Goal: Navigation & Orientation: Find specific page/section

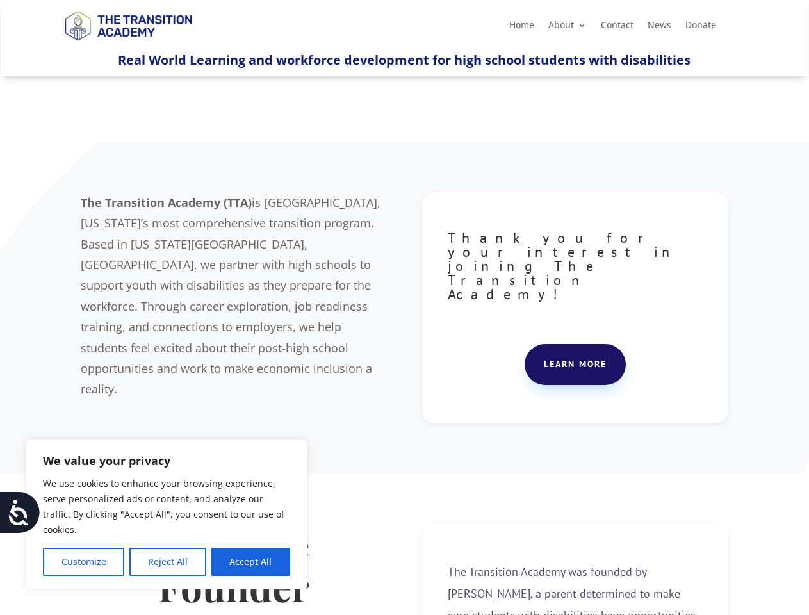
click at [404, 307] on div "The Transition Academy (TTA) is [GEOGRAPHIC_DATA], [US_STATE]’s most comprehens…" at bounding box center [404, 308] width 647 height 264
click at [83, 562] on button "Customize" at bounding box center [83, 562] width 81 height 28
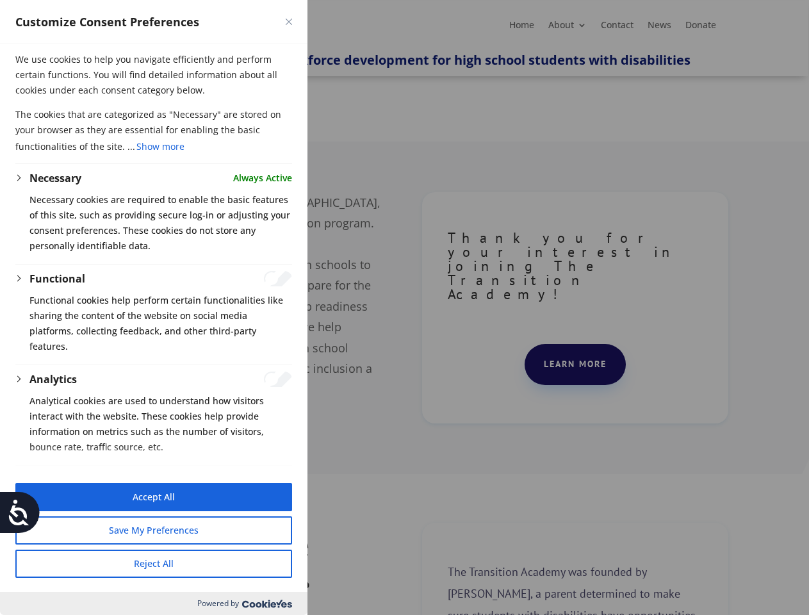
click at [167, 562] on div at bounding box center [404, 307] width 809 height 615
click at [250, 562] on button "Reject All" at bounding box center [153, 563] width 277 height 28
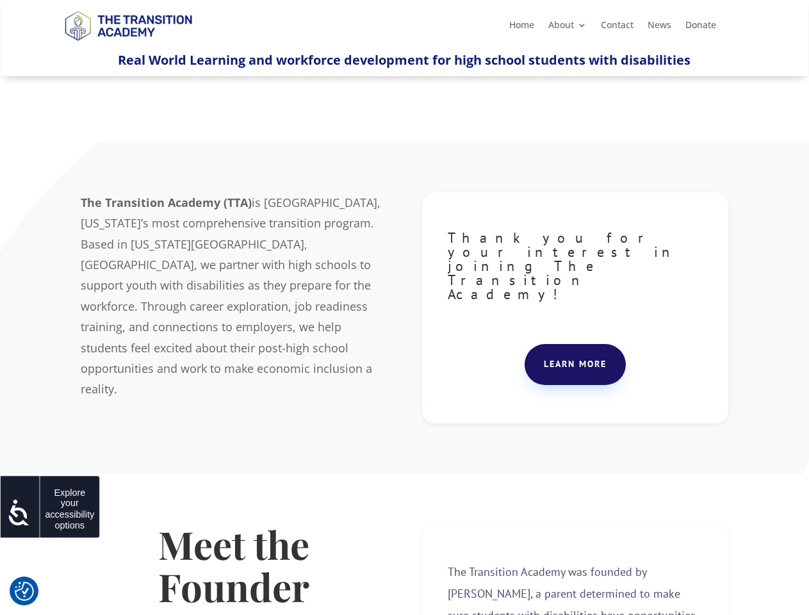
click at [20, 512] on icon at bounding box center [19, 512] width 26 height 26
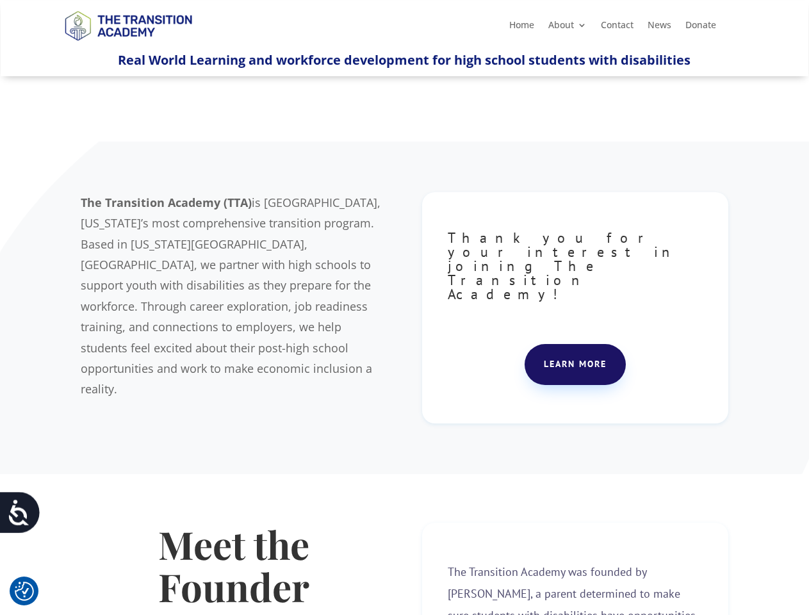
click at [404, 307] on div "The Transition Academy (TTA) is [GEOGRAPHIC_DATA], [US_STATE]’s most comprehens…" at bounding box center [404, 308] width 647 height 264
